Goal: Task Accomplishment & Management: Manage account settings

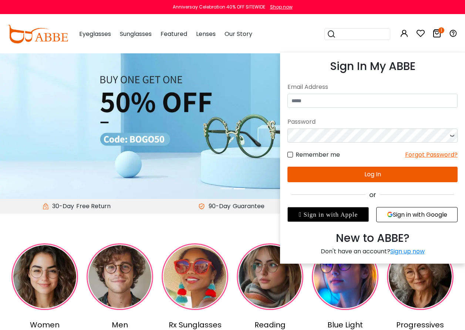
click at [402, 37] on icon at bounding box center [404, 33] width 9 height 9
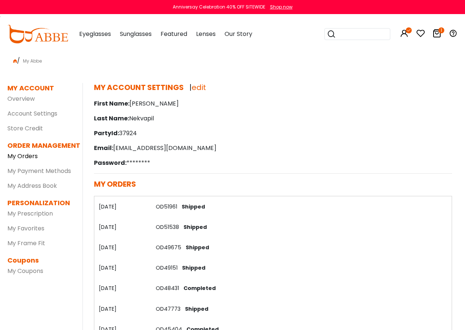
click at [23, 158] on link "My Orders" at bounding box center [22, 156] width 30 height 9
